Goal: Task Accomplishment & Management: Use online tool/utility

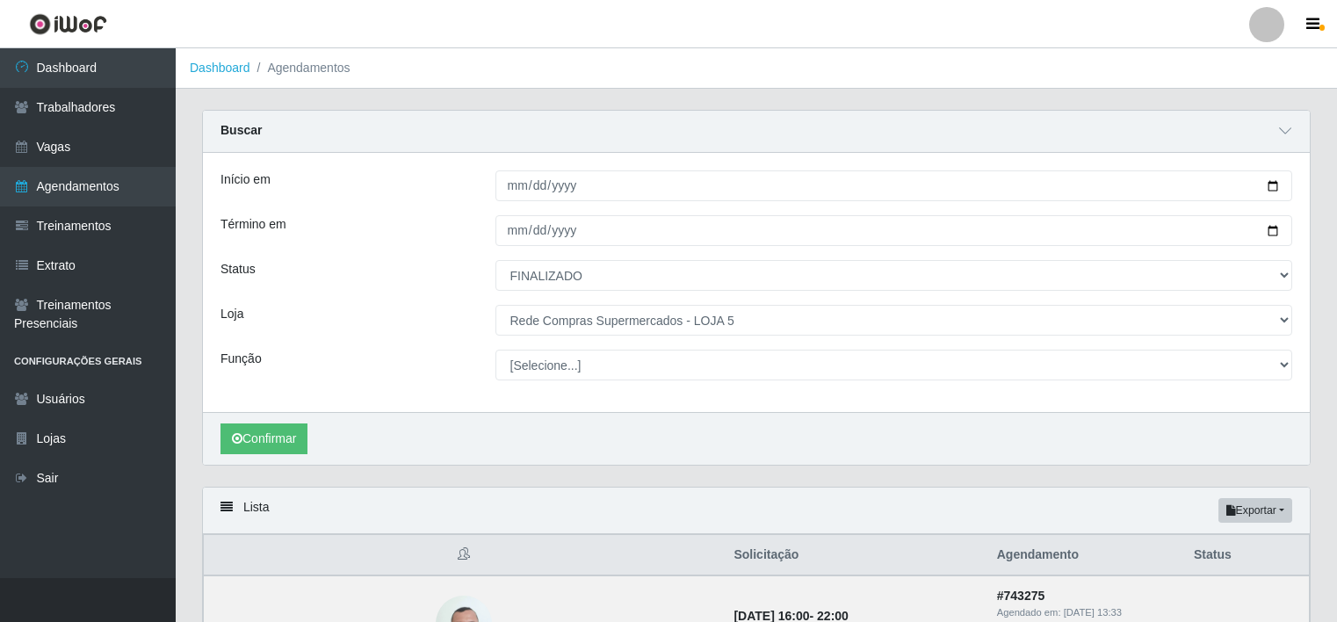
select select "FINALIZADO"
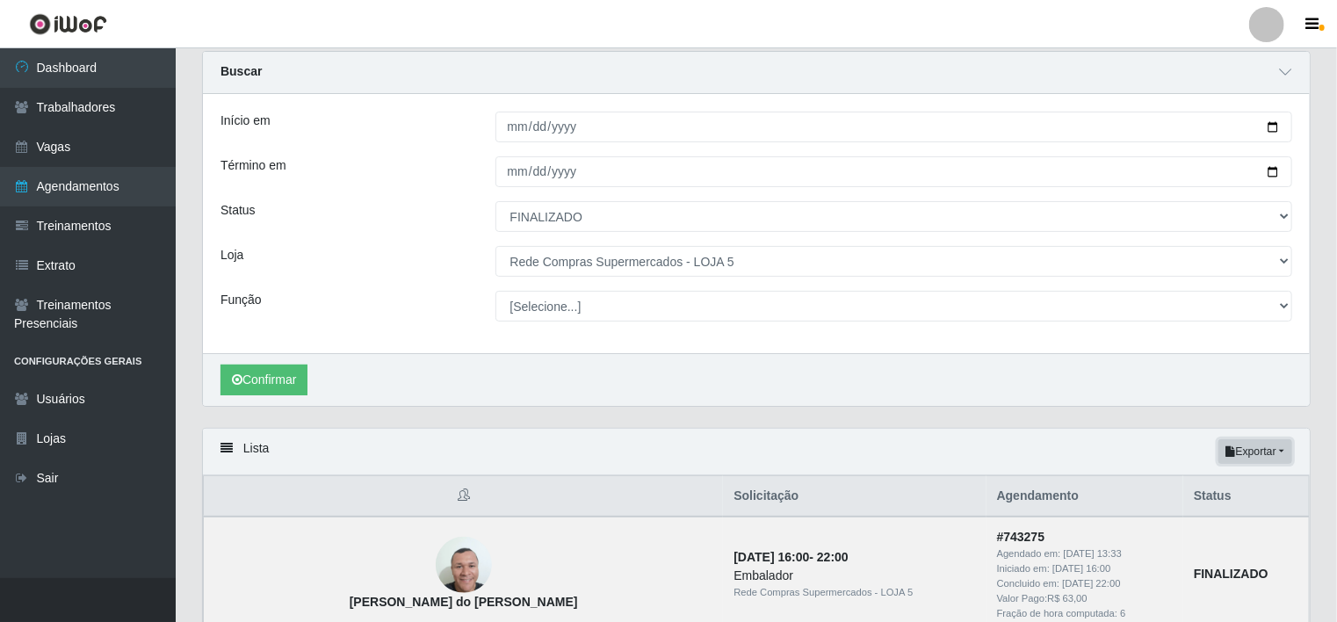
click at [1276, 456] on button "Exportar" at bounding box center [1255, 451] width 74 height 25
click at [1198, 519] on button "Excel" at bounding box center [1223, 521] width 139 height 36
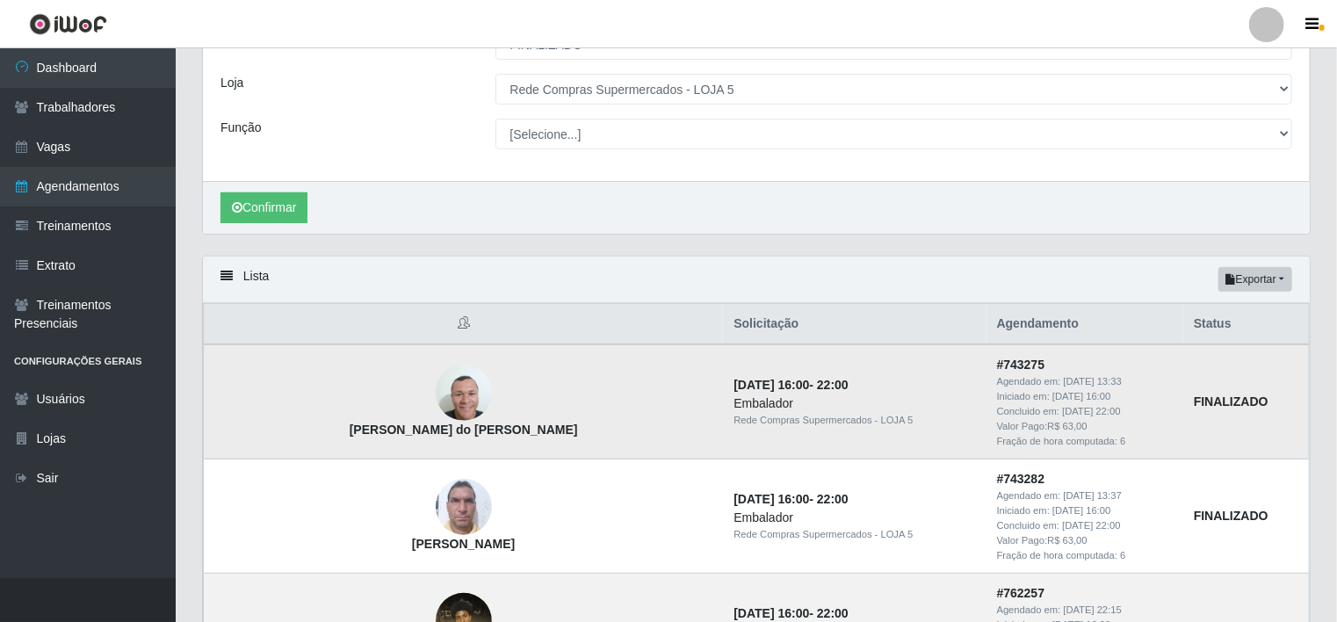
scroll to position [235, 0]
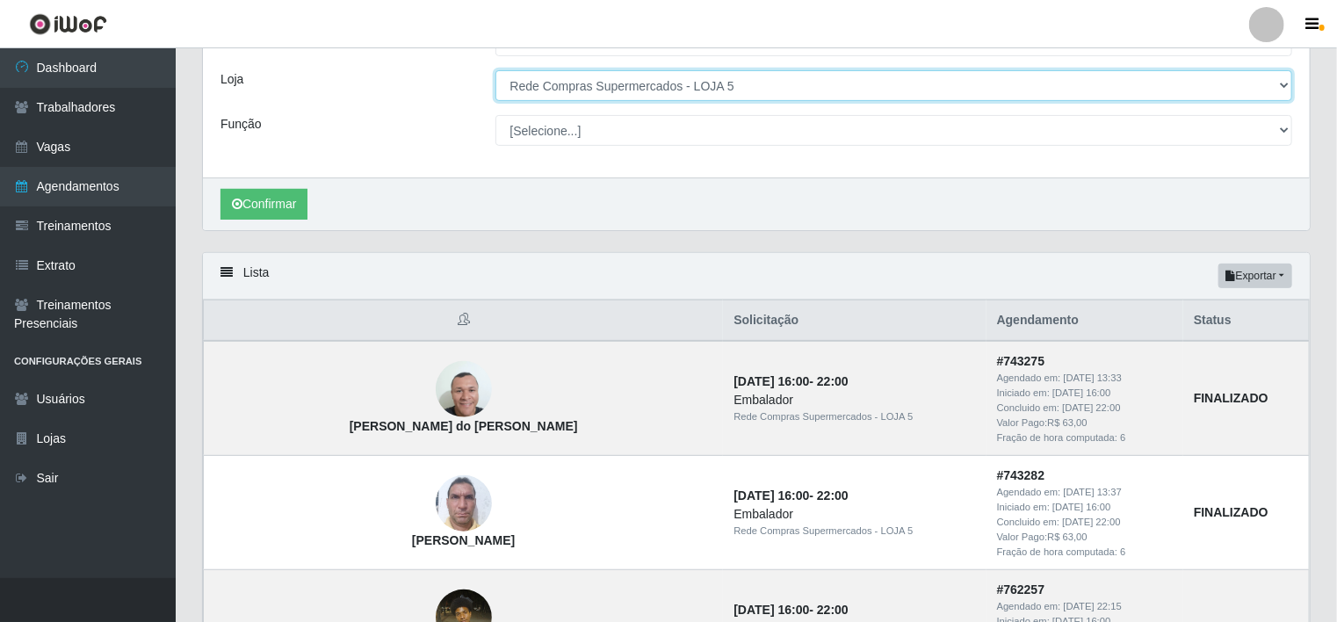
click at [687, 93] on select "[Selecione...] Rede Compras - CD Logistica Rede Compras Supermercados - LOJA 1 …" at bounding box center [894, 85] width 798 height 31
select select "398"
click at [495, 70] on select "[Selecione...] Rede Compras - CD Logistica Rede Compras Supermercados - LOJA 1 …" at bounding box center [894, 85] width 798 height 31
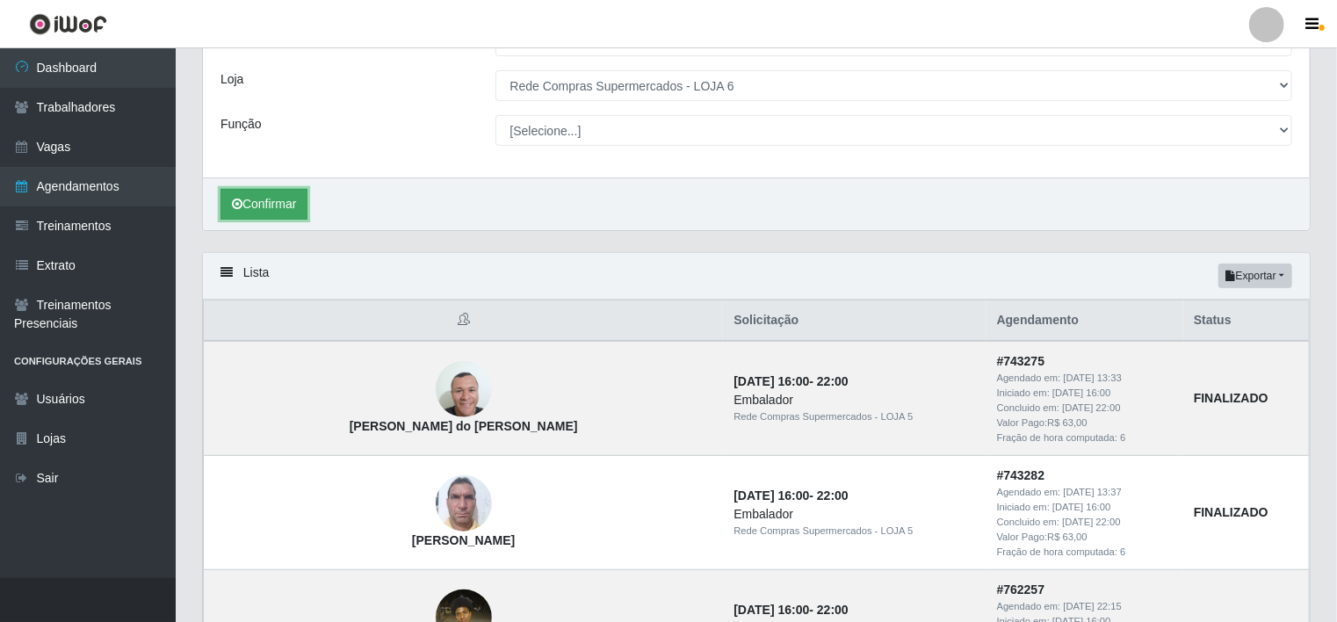
click at [269, 198] on button "Confirmar" at bounding box center [263, 204] width 87 height 31
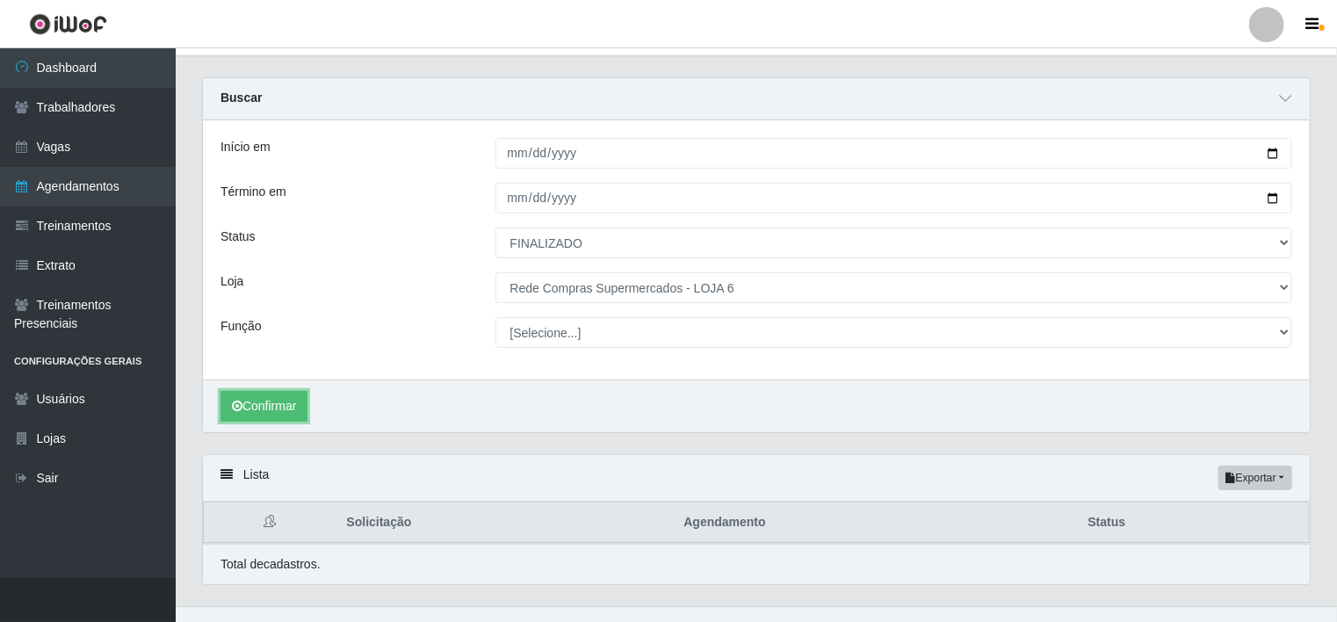
scroll to position [59, 0]
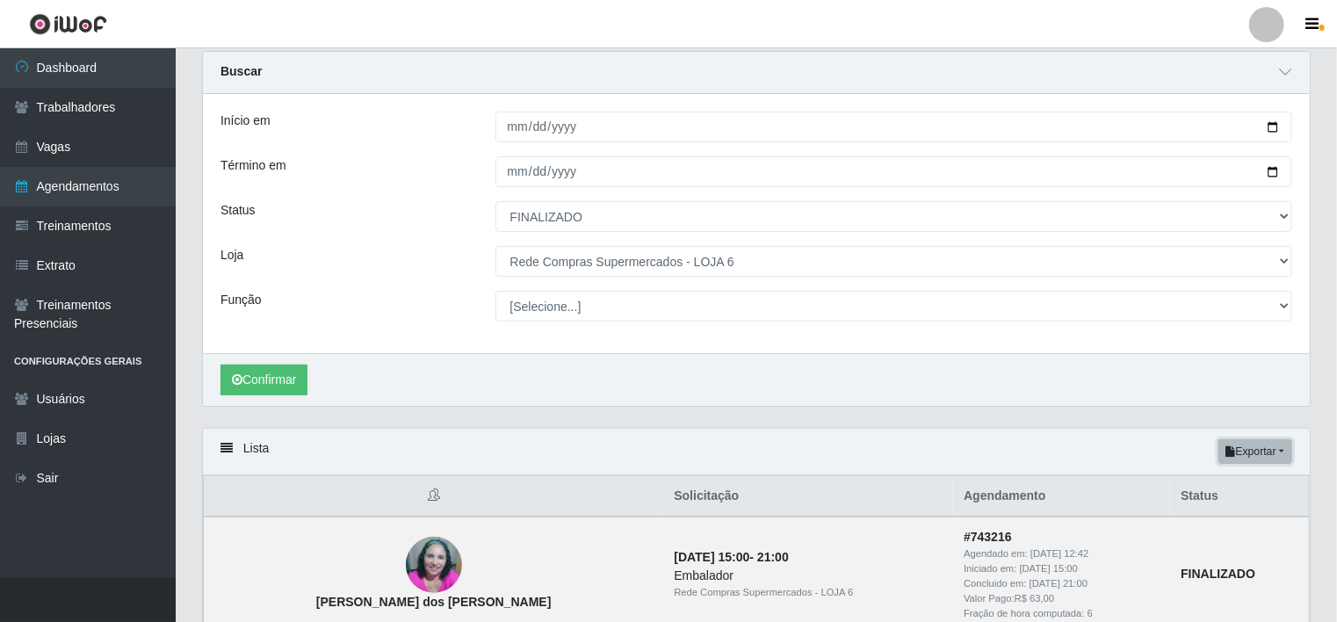
click at [1272, 440] on button "Exportar" at bounding box center [1255, 451] width 74 height 25
click at [1273, 446] on button "Exportar" at bounding box center [1255, 451] width 74 height 25
click at [1247, 513] on button "Excel" at bounding box center [1223, 521] width 139 height 36
